Goal: Book appointment/travel/reservation

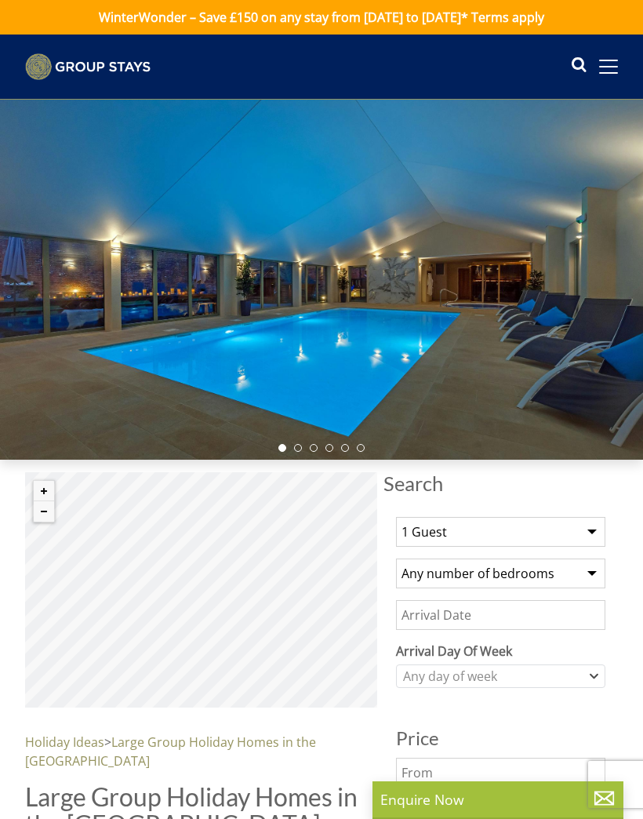
click at [584, 532] on select "1 Guest 2 Guests 3 Guests 4 Guests 5 Guests 6 Guests 7 Guests 8 Guests 9 Guests…" at bounding box center [501, 532] width 210 height 30
select select "22"
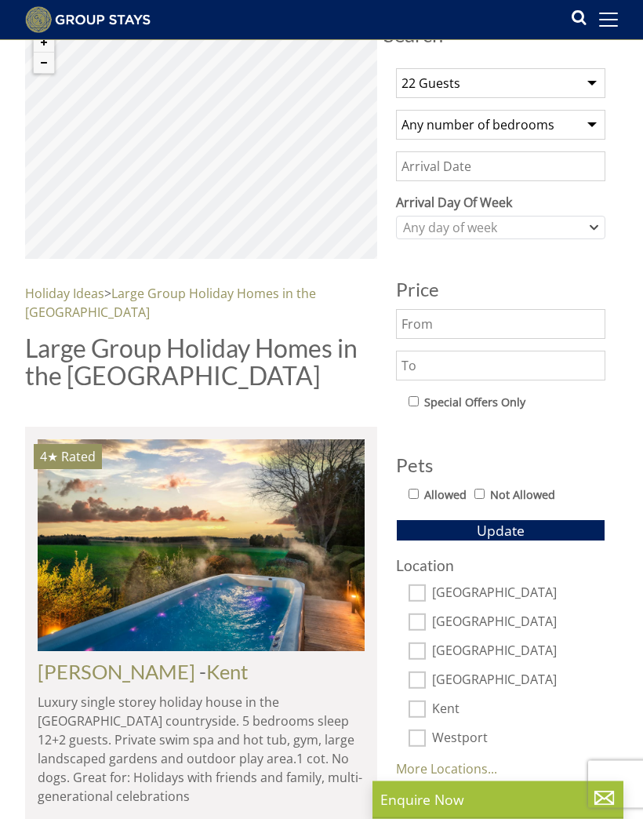
scroll to position [474, 0]
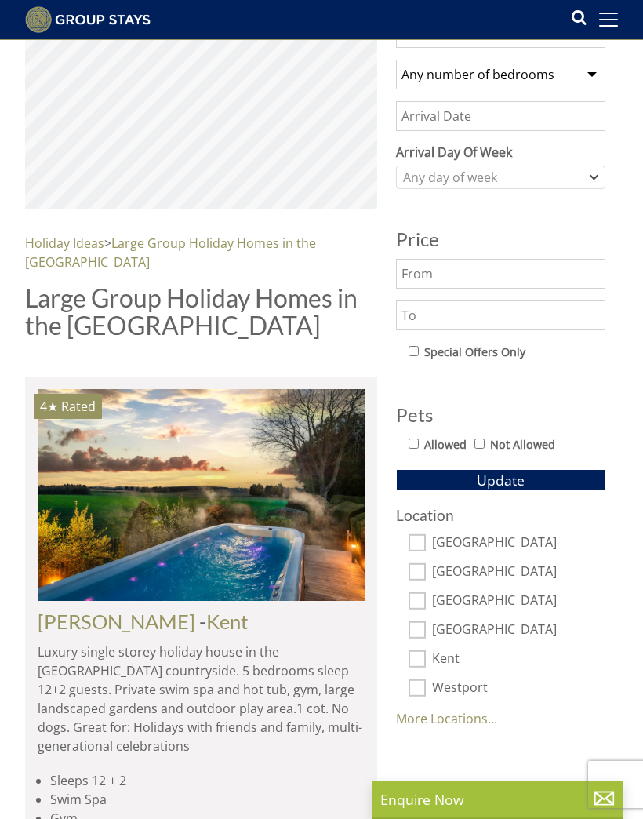
click at [553, 473] on button "Update" at bounding box center [501, 480] width 210 height 22
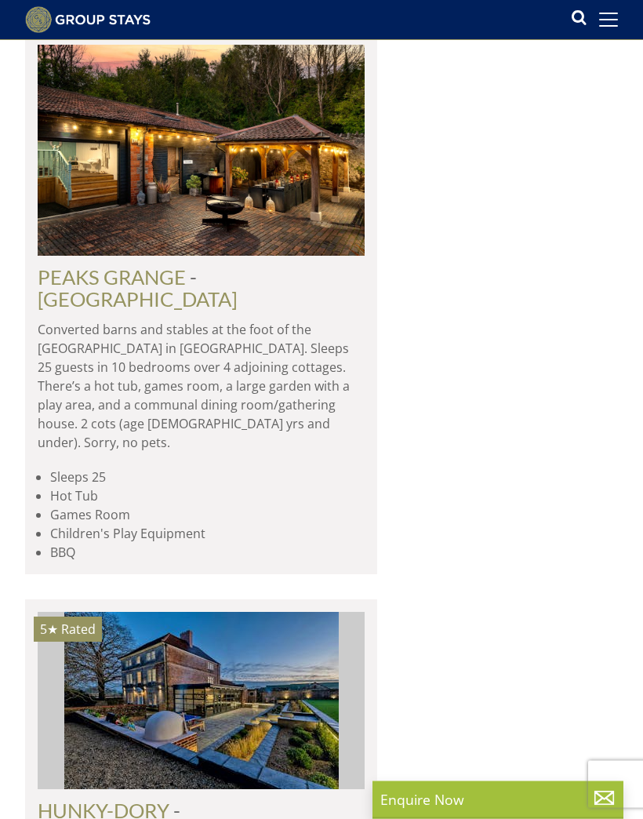
scroll to position [7703, 0]
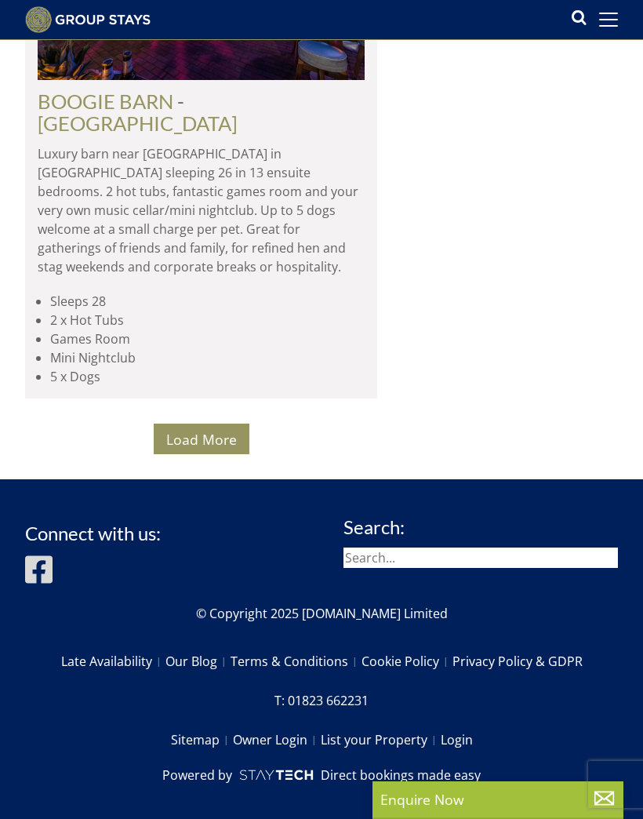
scroll to position [10238, 0]
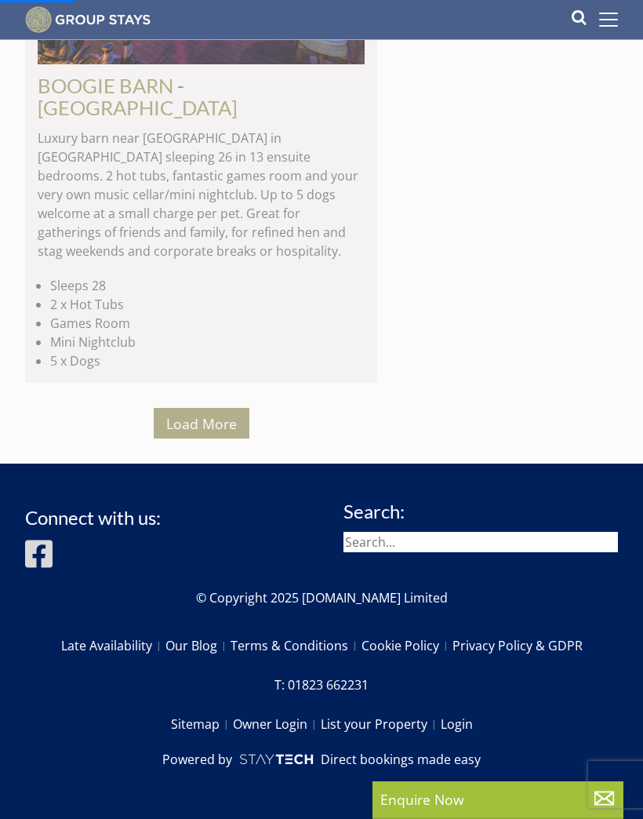
scroll to position [10299, 0]
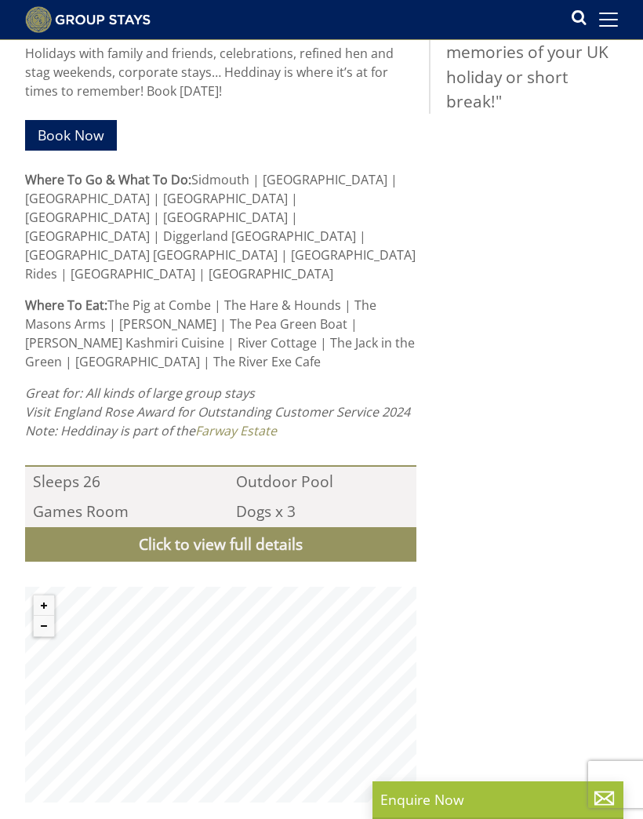
scroll to position [1210, 0]
click at [321, 528] on link "Click to view full details" at bounding box center [221, 545] width 392 height 35
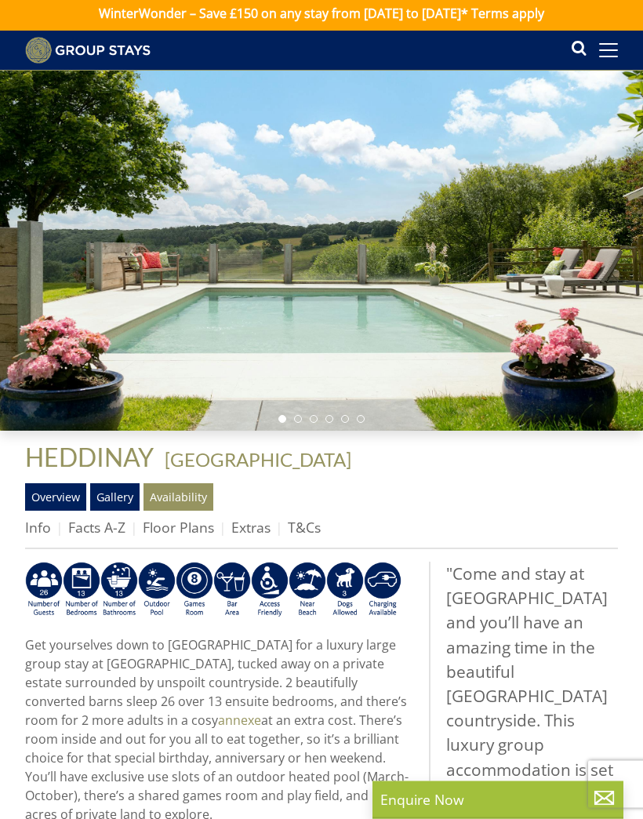
scroll to position [0, 0]
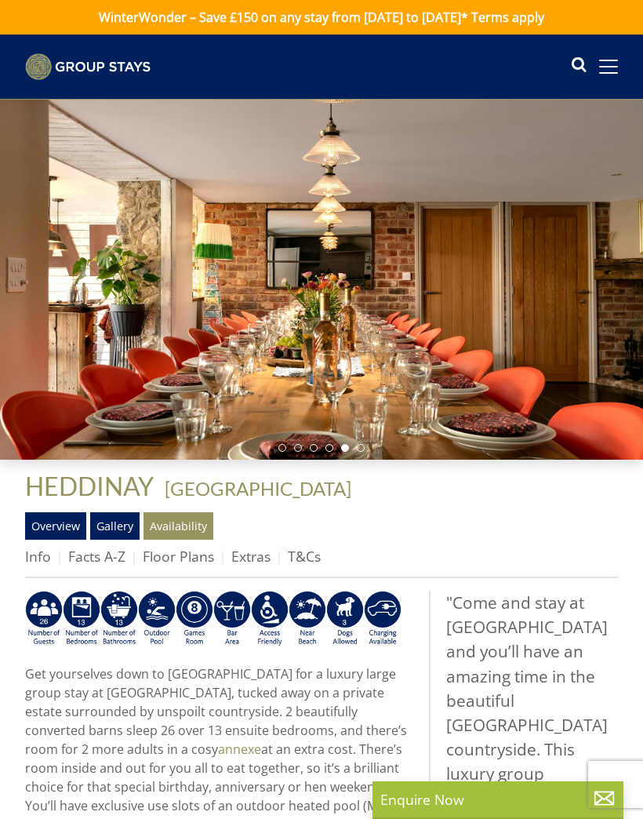
click at [607, 68] on span at bounding box center [609, 67] width 19 height 14
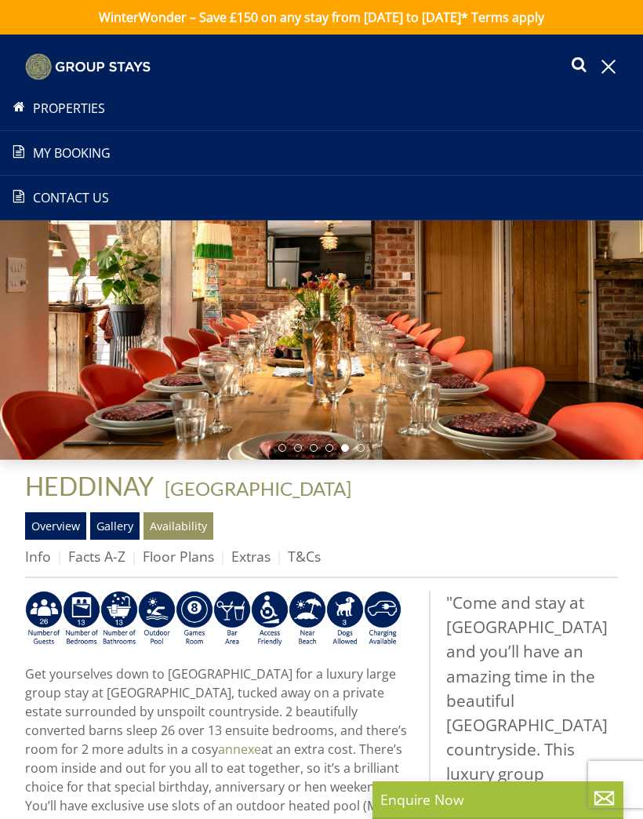
click at [482, 498] on h1 "HEDDINAY - [GEOGRAPHIC_DATA]" at bounding box center [321, 485] width 593 height 27
